Goal: Transaction & Acquisition: Purchase product/service

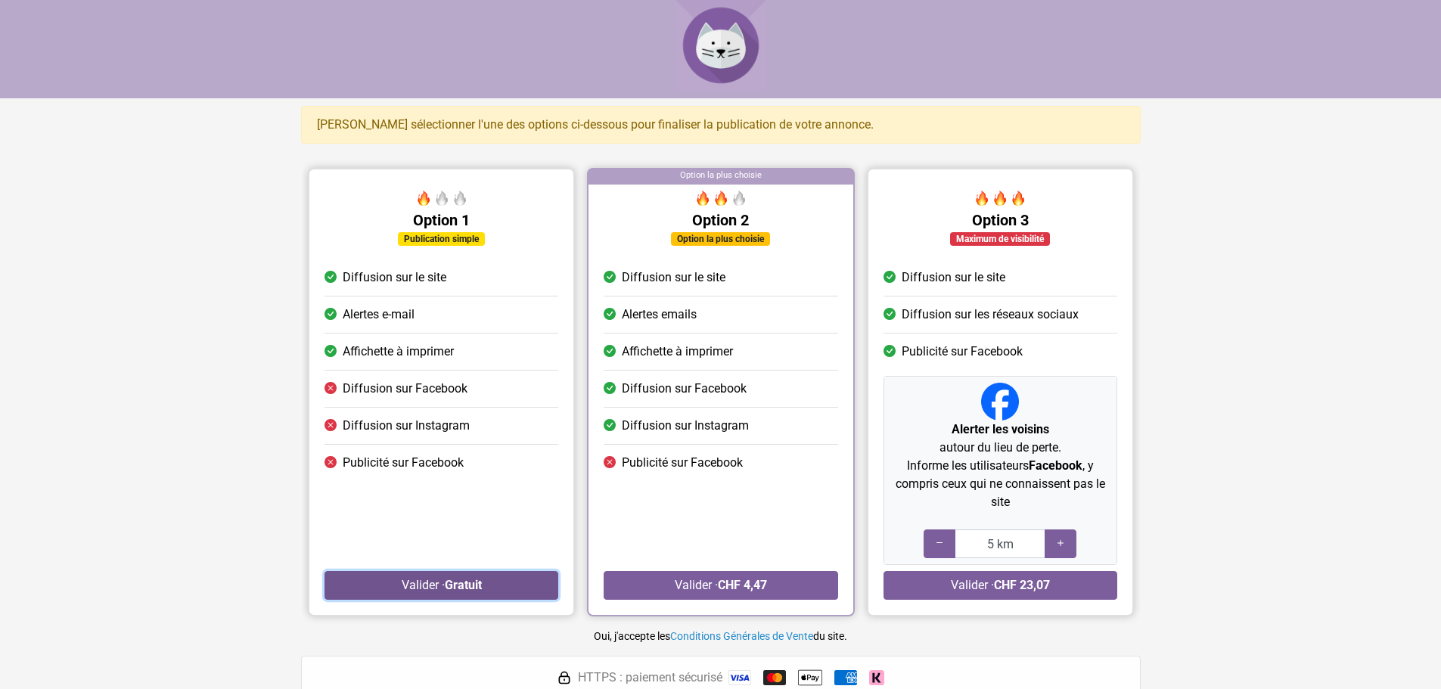
click at [420, 582] on button "Valider · Gratuit" at bounding box center [442, 585] width 234 height 29
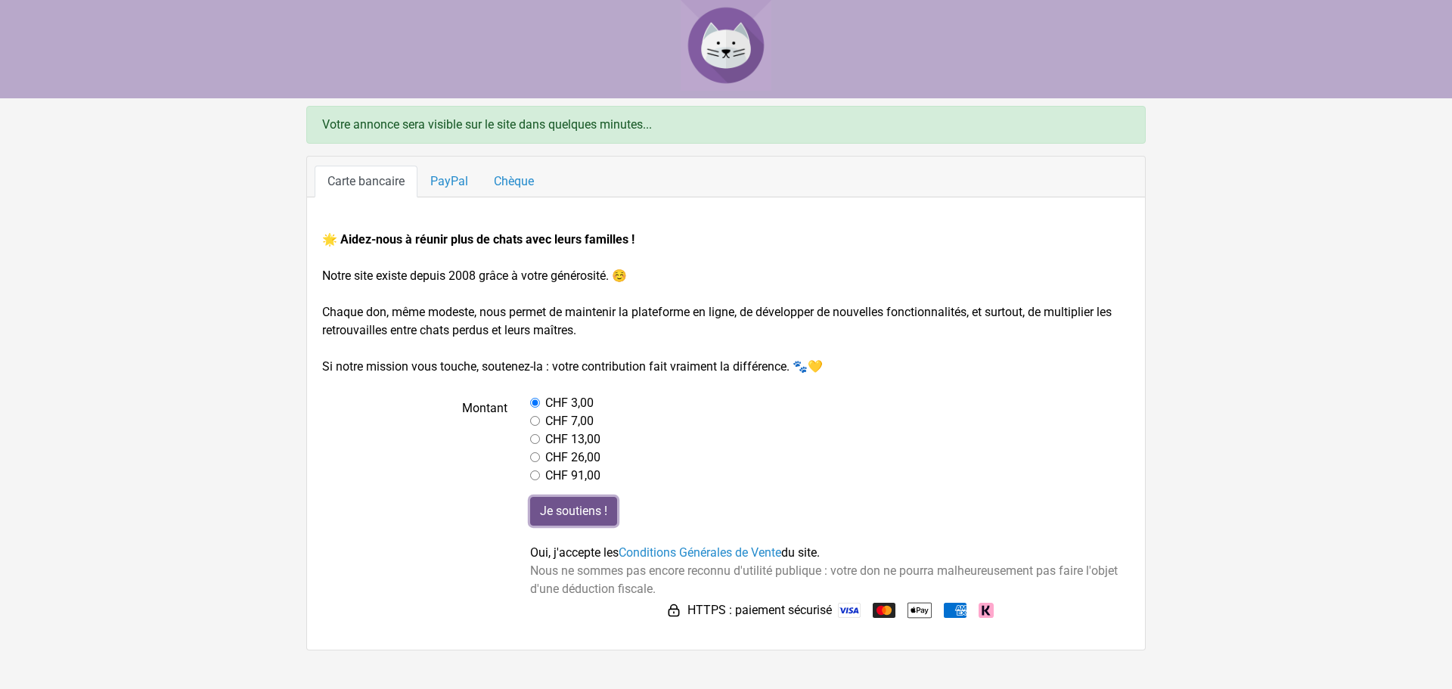
click at [573, 510] on input "Je soutiens !" at bounding box center [573, 511] width 87 height 29
